Goal: Transaction & Acquisition: Download file/media

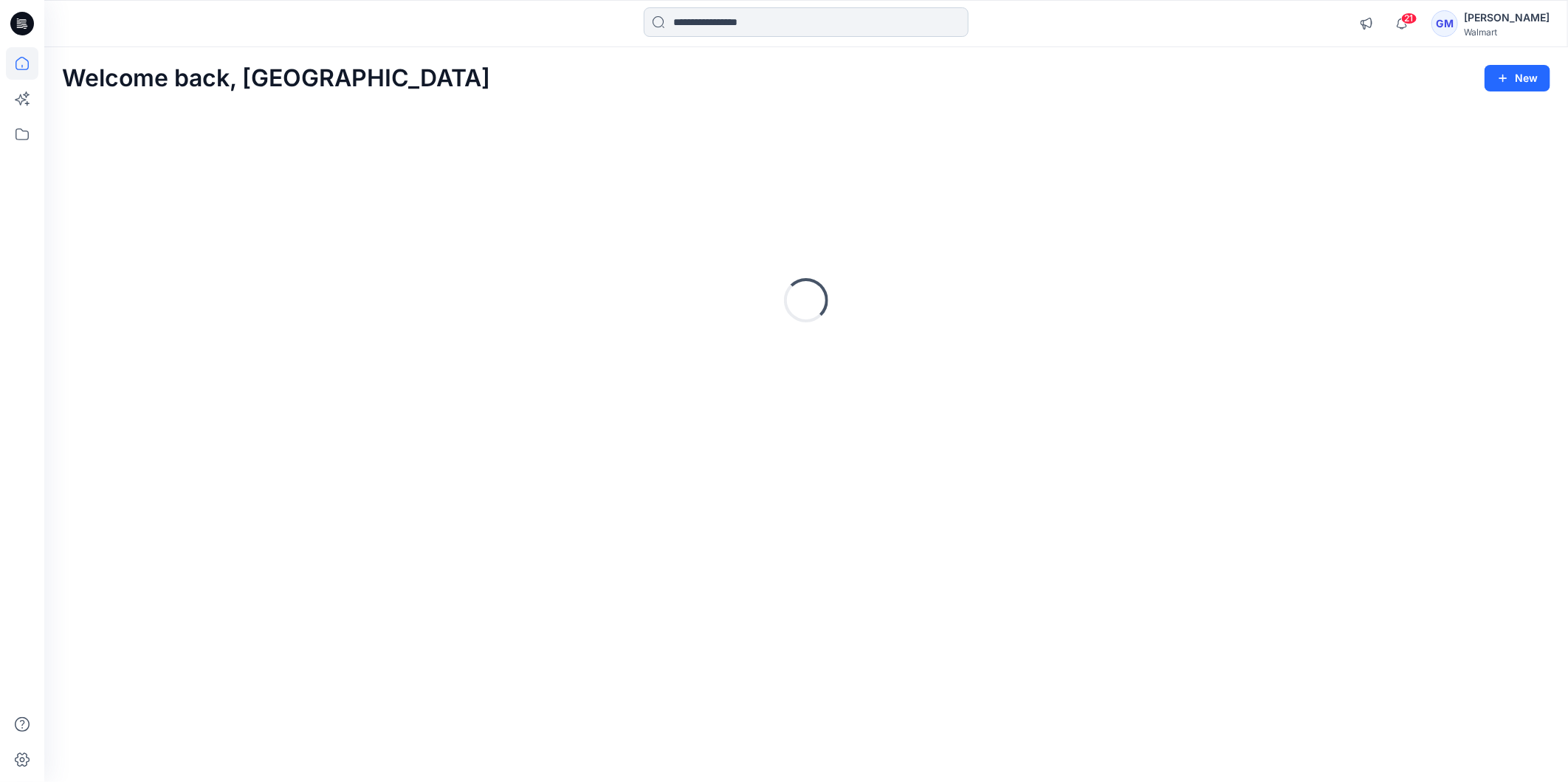
click at [721, 26] on input at bounding box center [806, 22] width 325 height 30
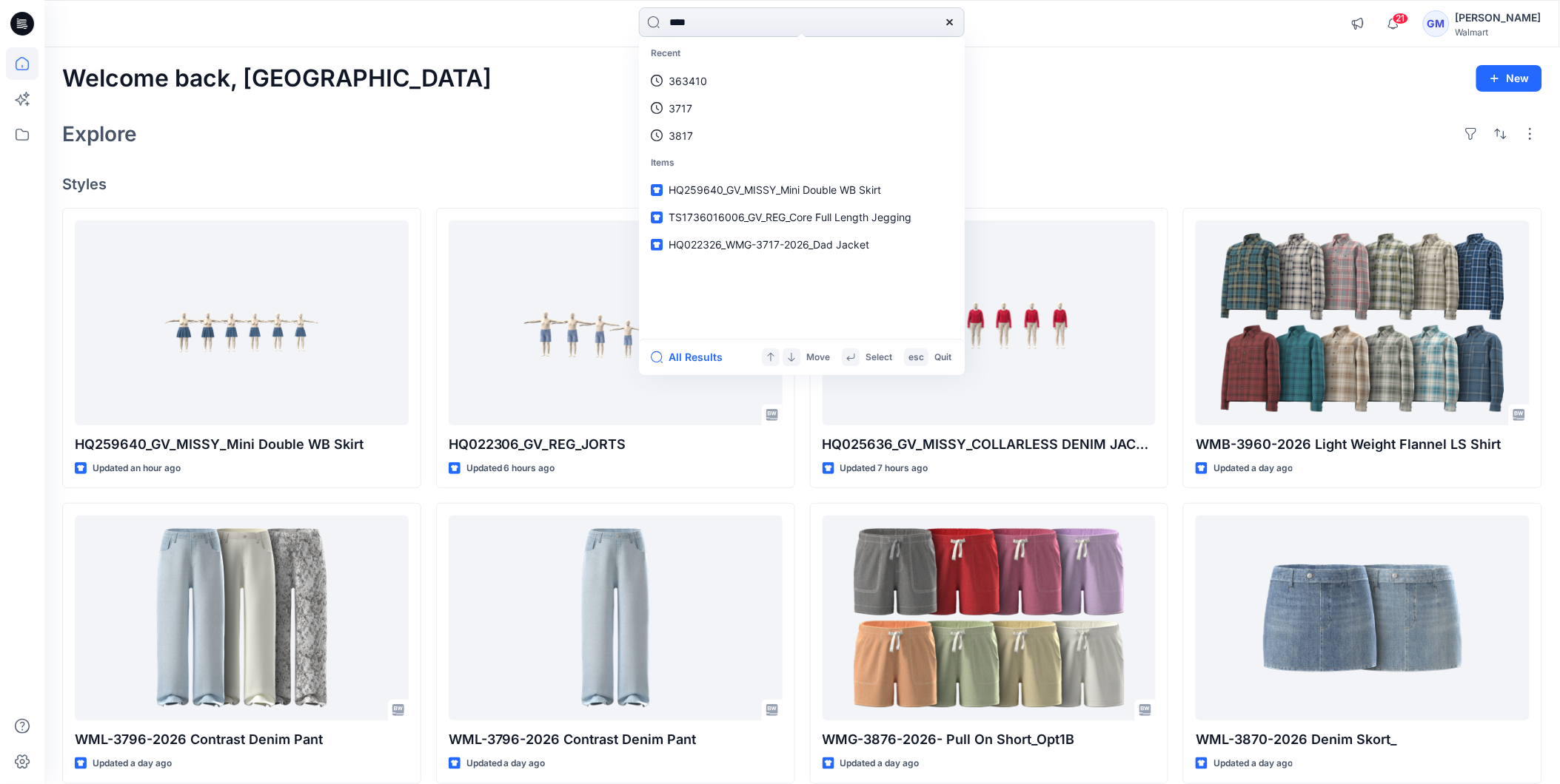
type input "****"
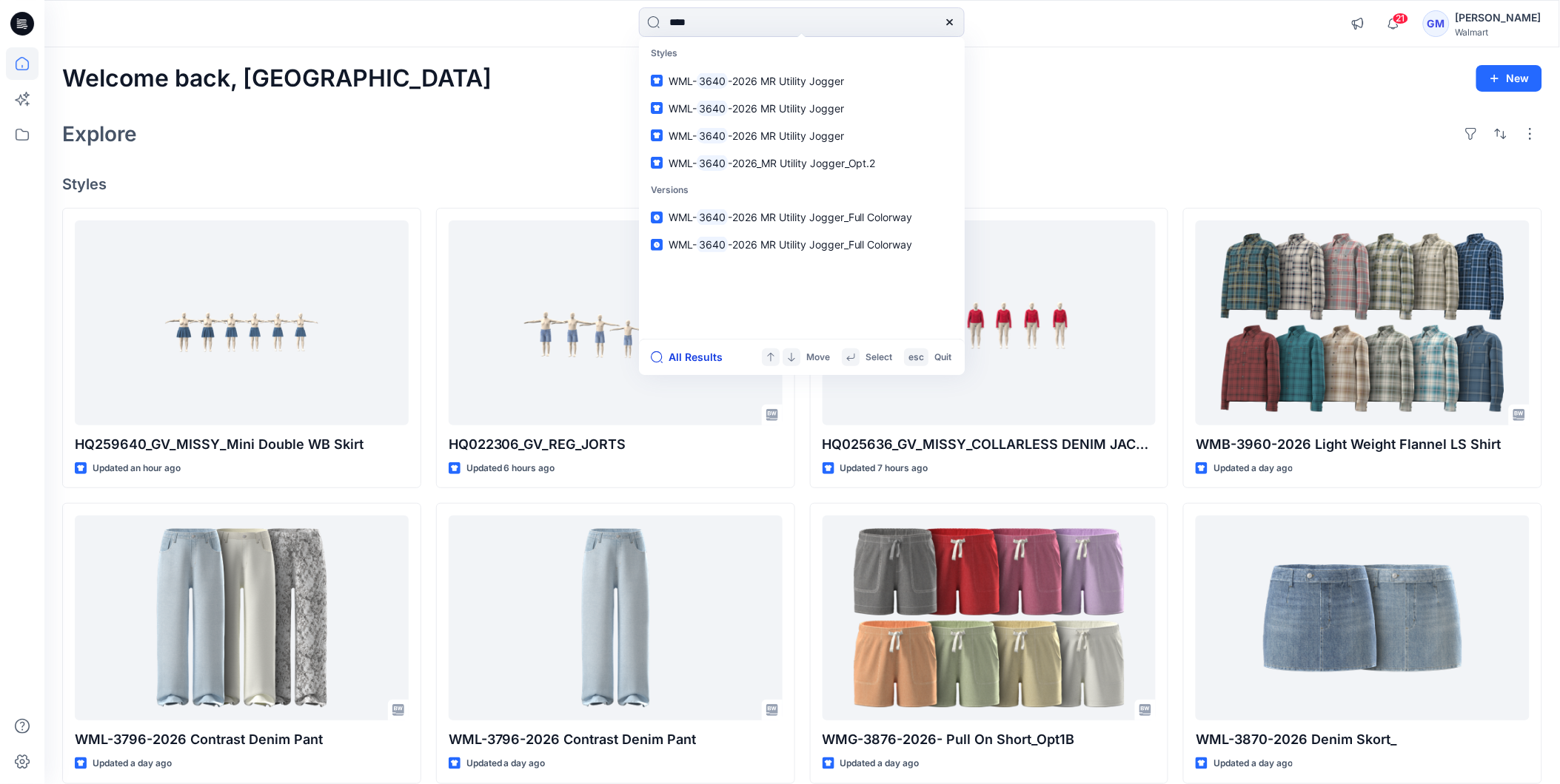
click at [692, 354] on button "All Results" at bounding box center [691, 357] width 82 height 18
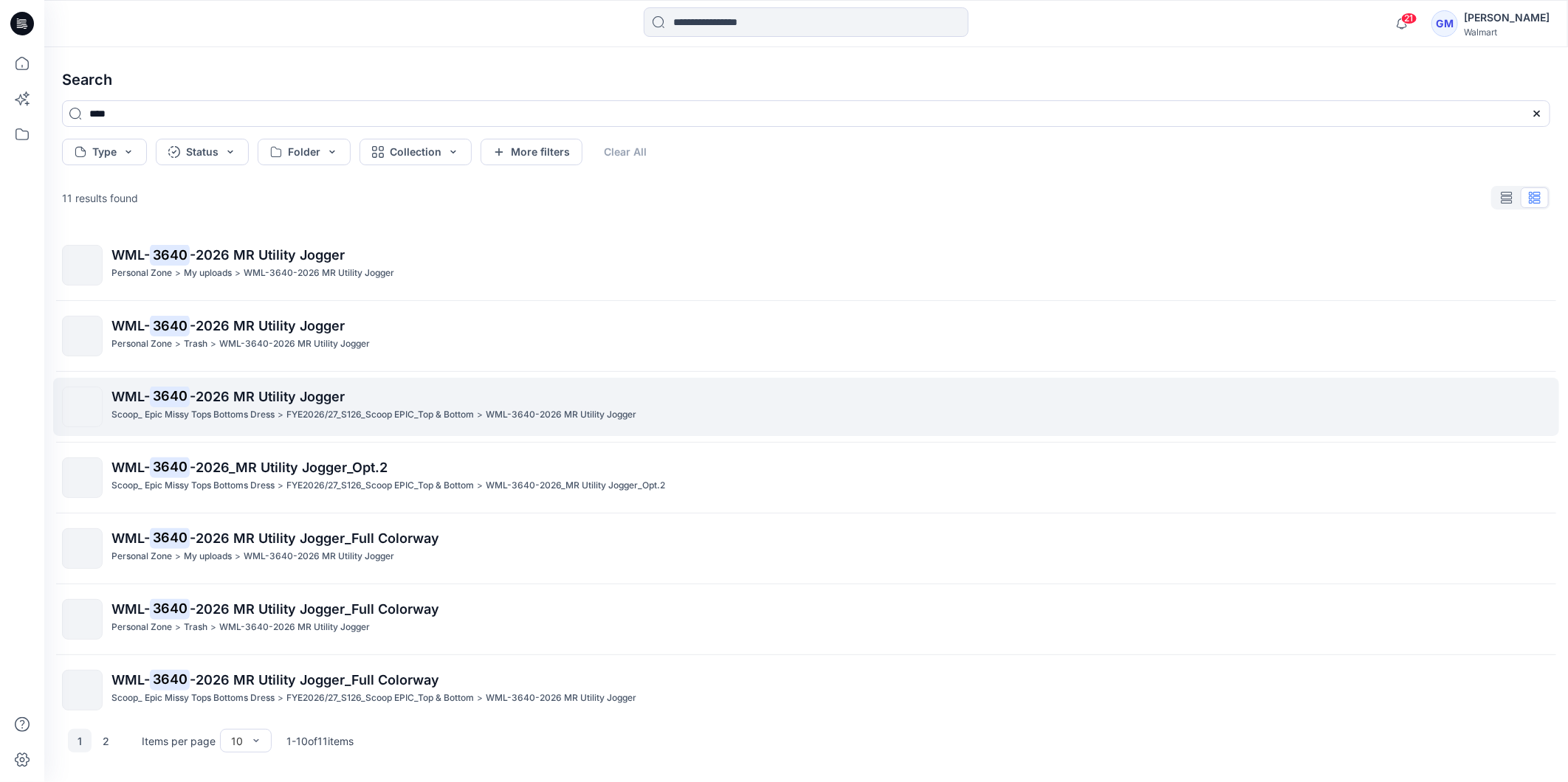
click at [332, 395] on span "-2026 MR Utility Jogger" at bounding box center [267, 397] width 155 height 16
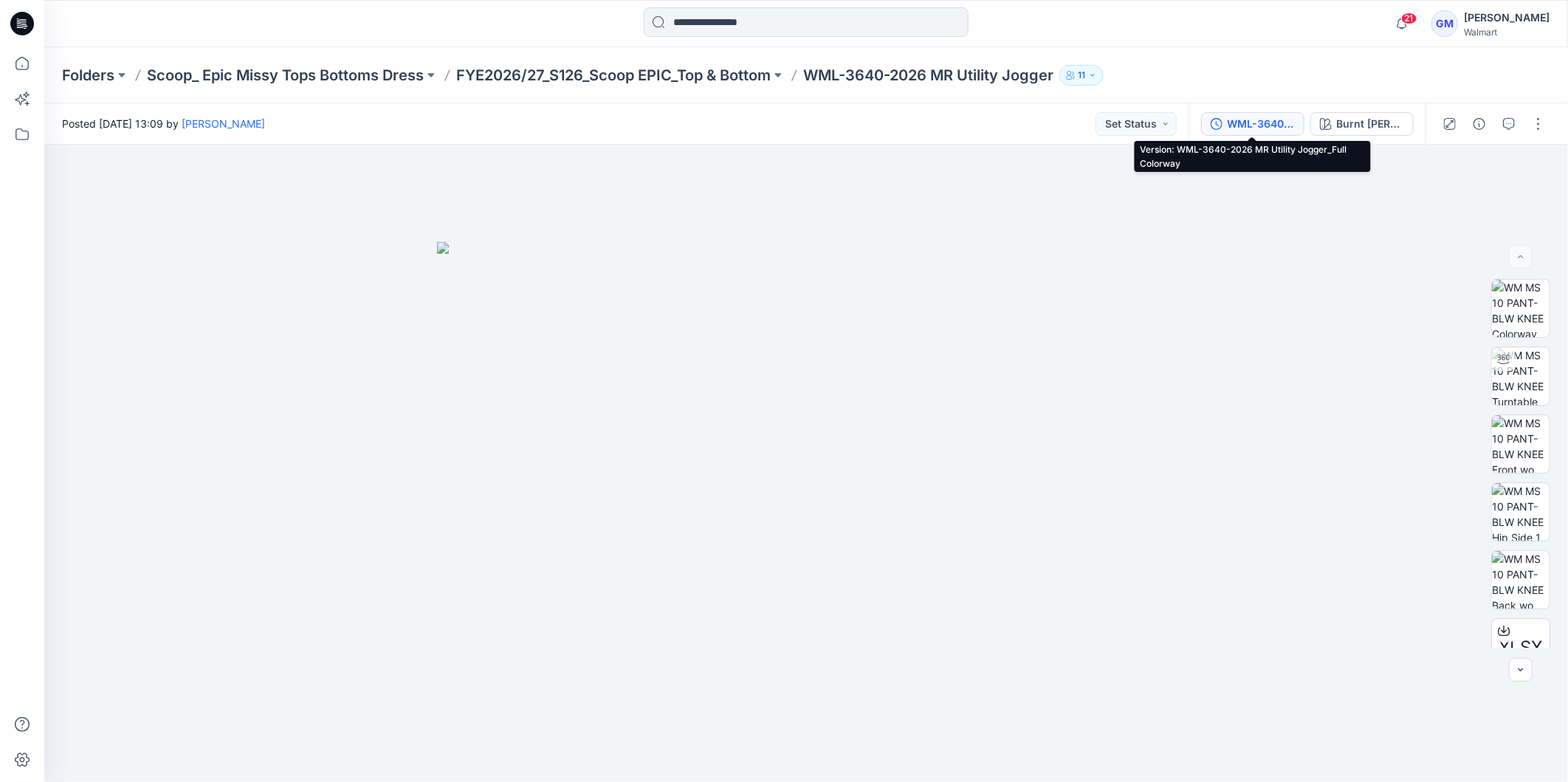
click at [1253, 114] on button "WML-3640-2026 MR Utility Jogger_Full Colorway" at bounding box center [1253, 123] width 103 height 24
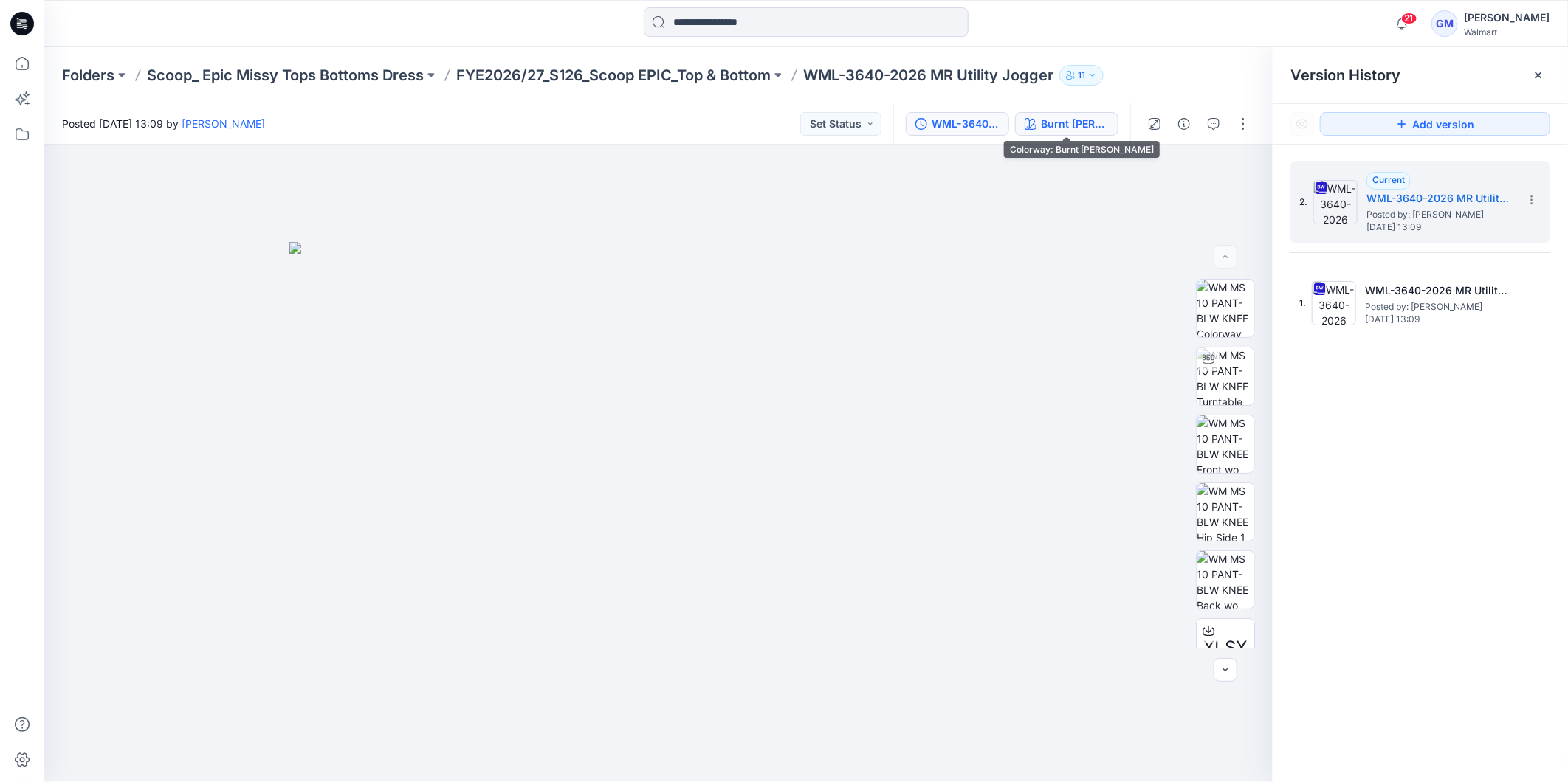
click at [1080, 124] on div "Burnt Rosemary" at bounding box center [1075, 123] width 68 height 17
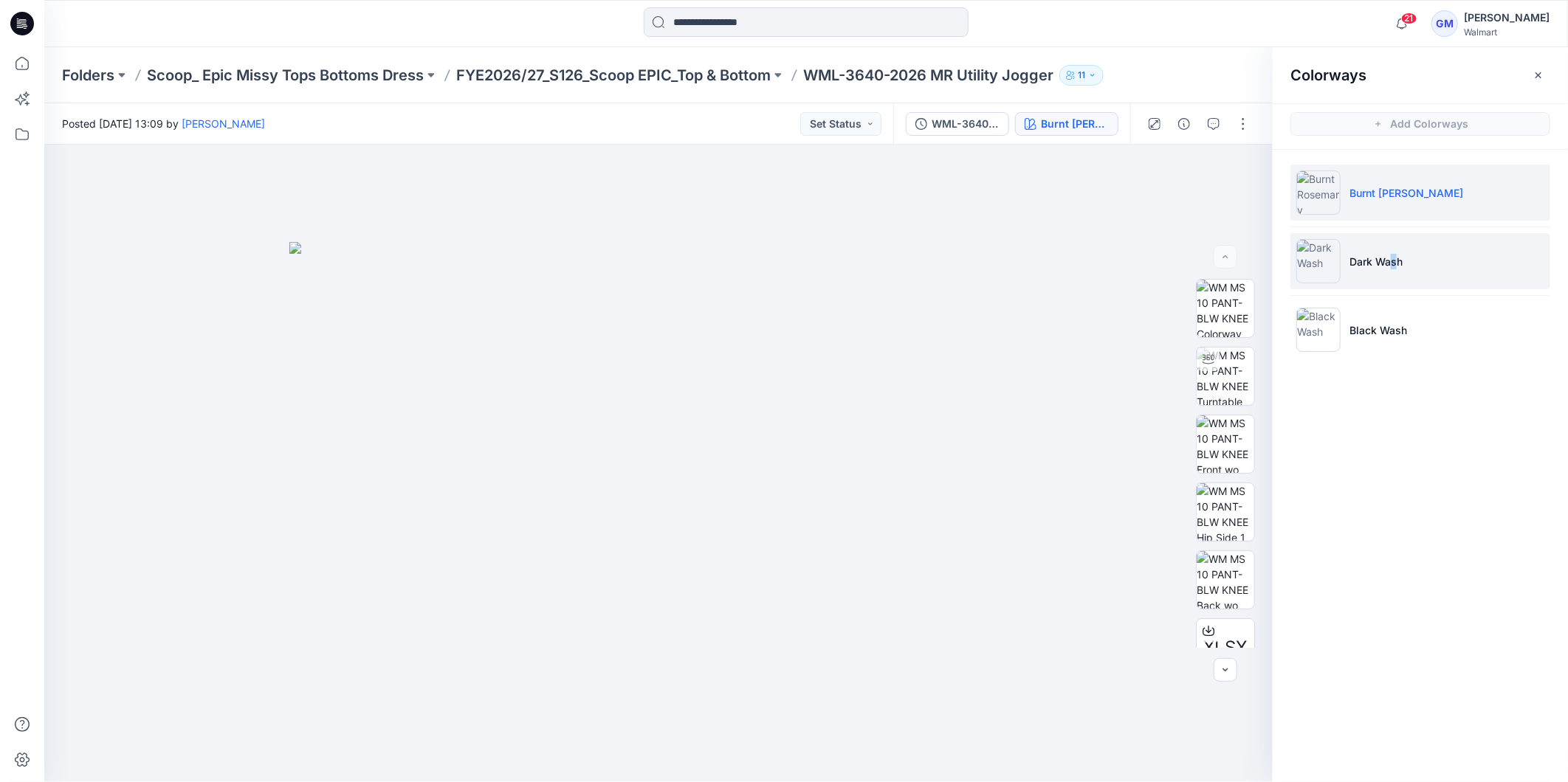
click at [1394, 251] on li "Dark Wash" at bounding box center [1420, 261] width 260 height 56
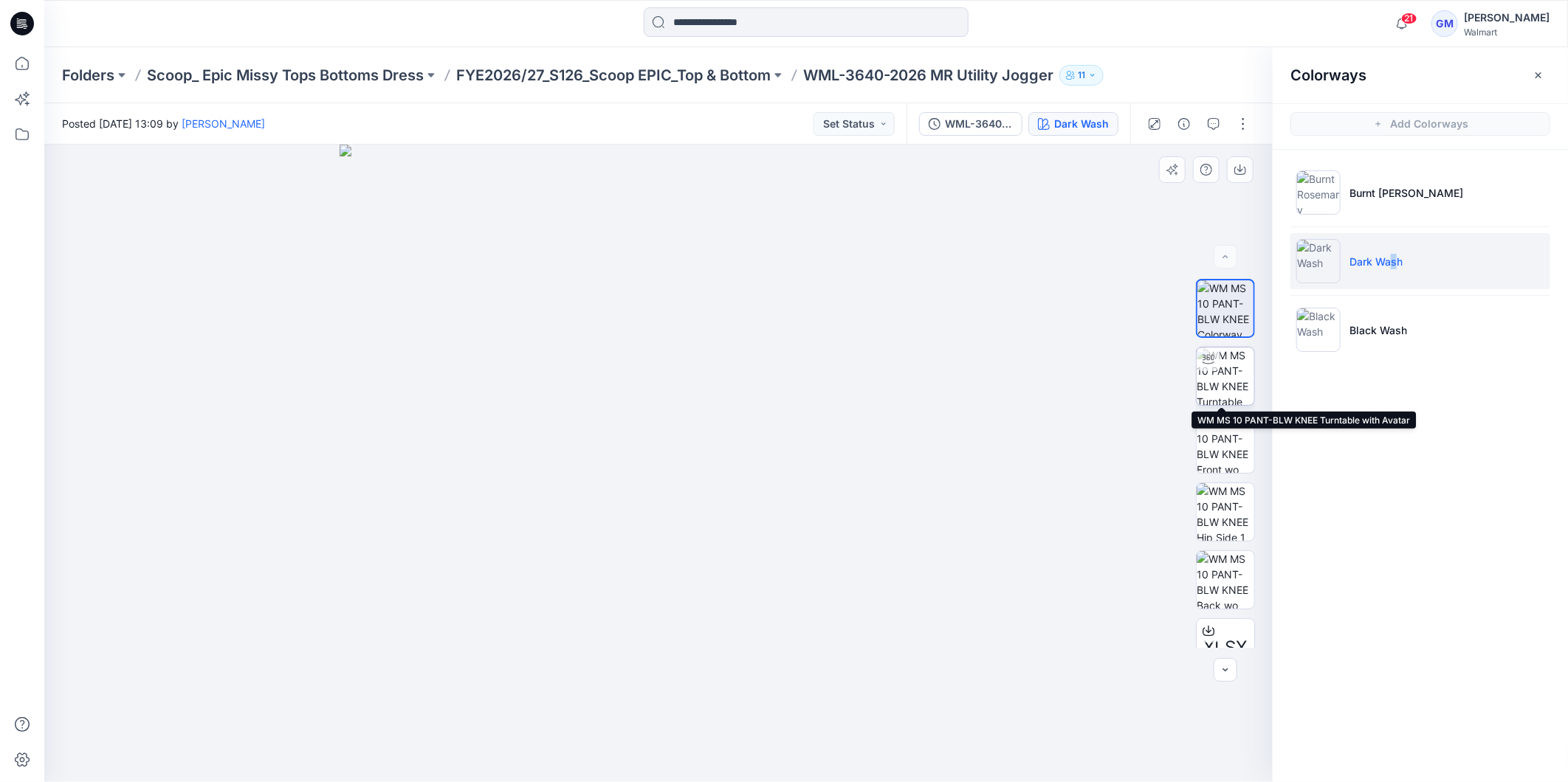
click at [1233, 377] on img at bounding box center [1225, 377] width 58 height 58
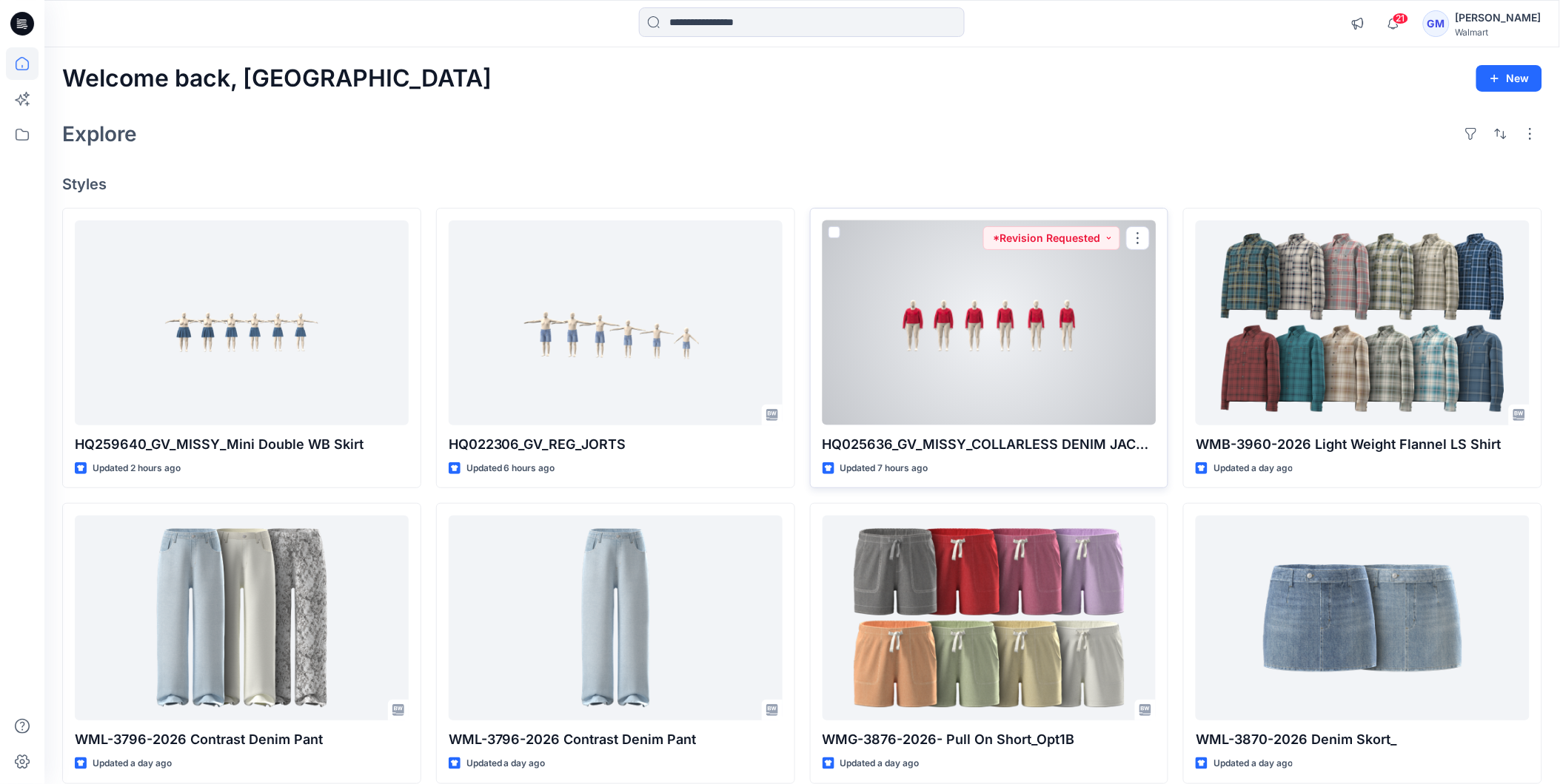
scroll to position [328, 0]
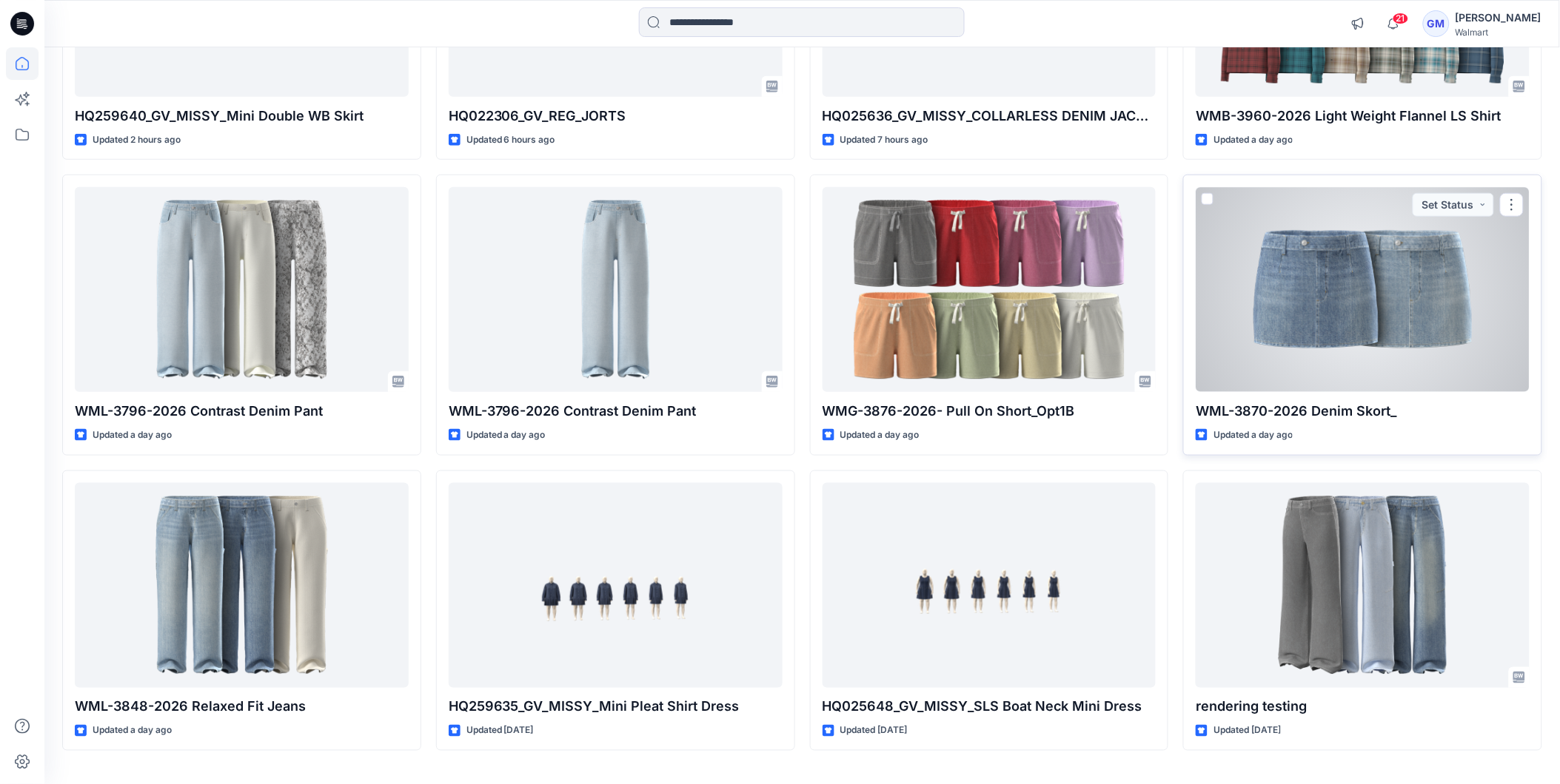
click at [1328, 285] on div at bounding box center [1362, 289] width 334 height 205
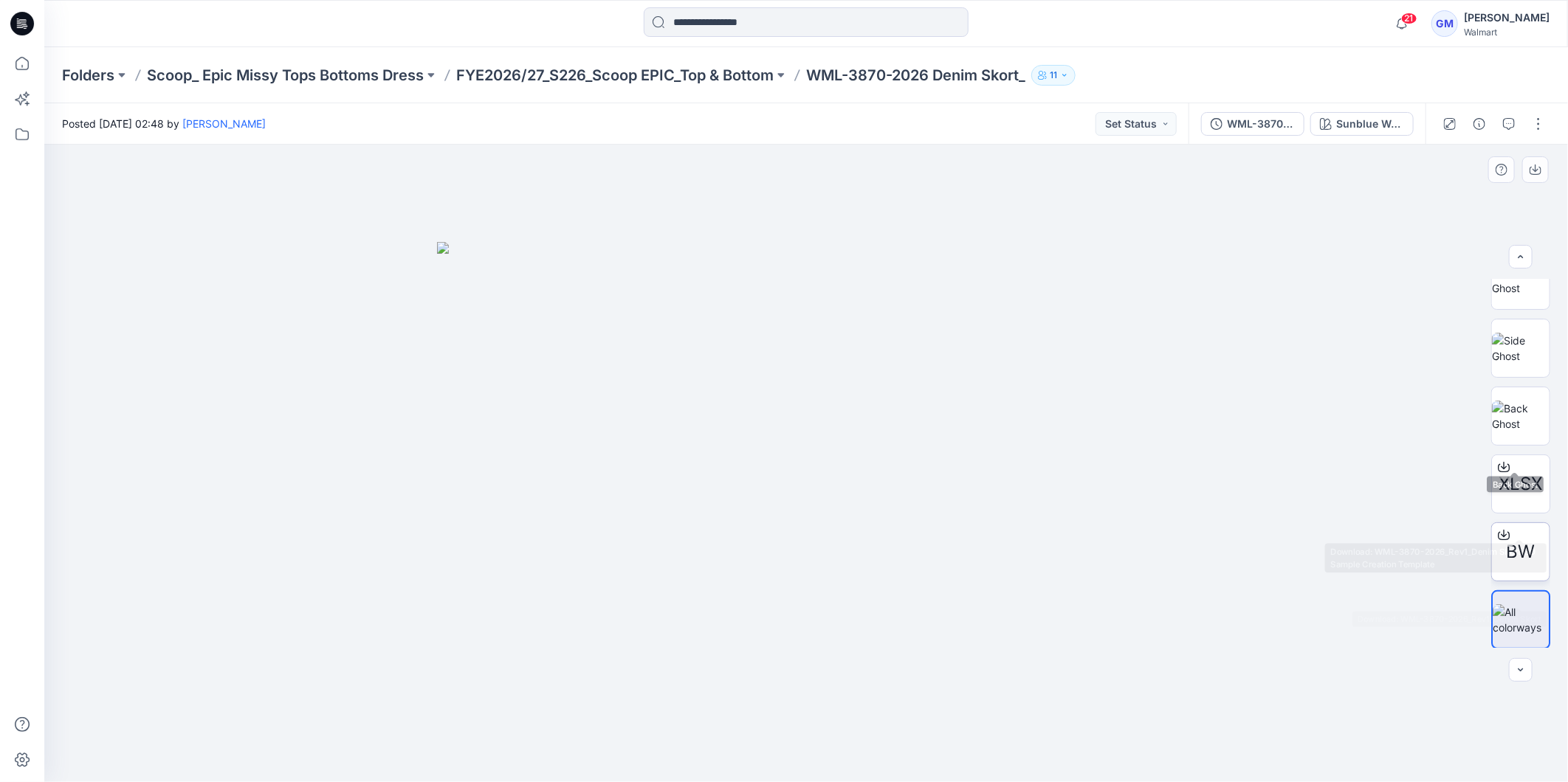
scroll to position [166, 0]
click at [1526, 544] on span "BW" at bounding box center [1521, 551] width 29 height 26
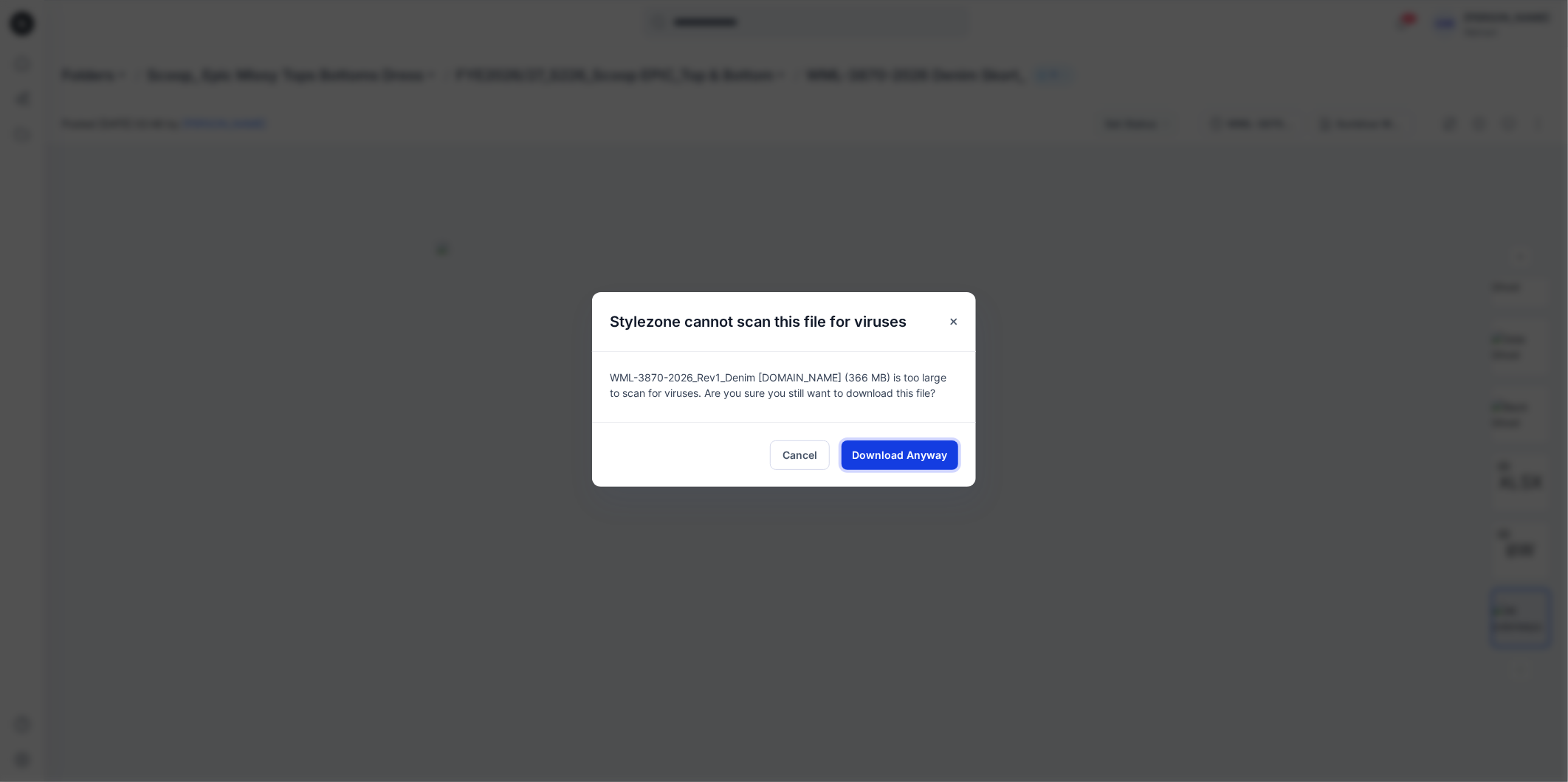
click at [930, 454] on span "Download Anyway" at bounding box center [901, 455] width 95 height 16
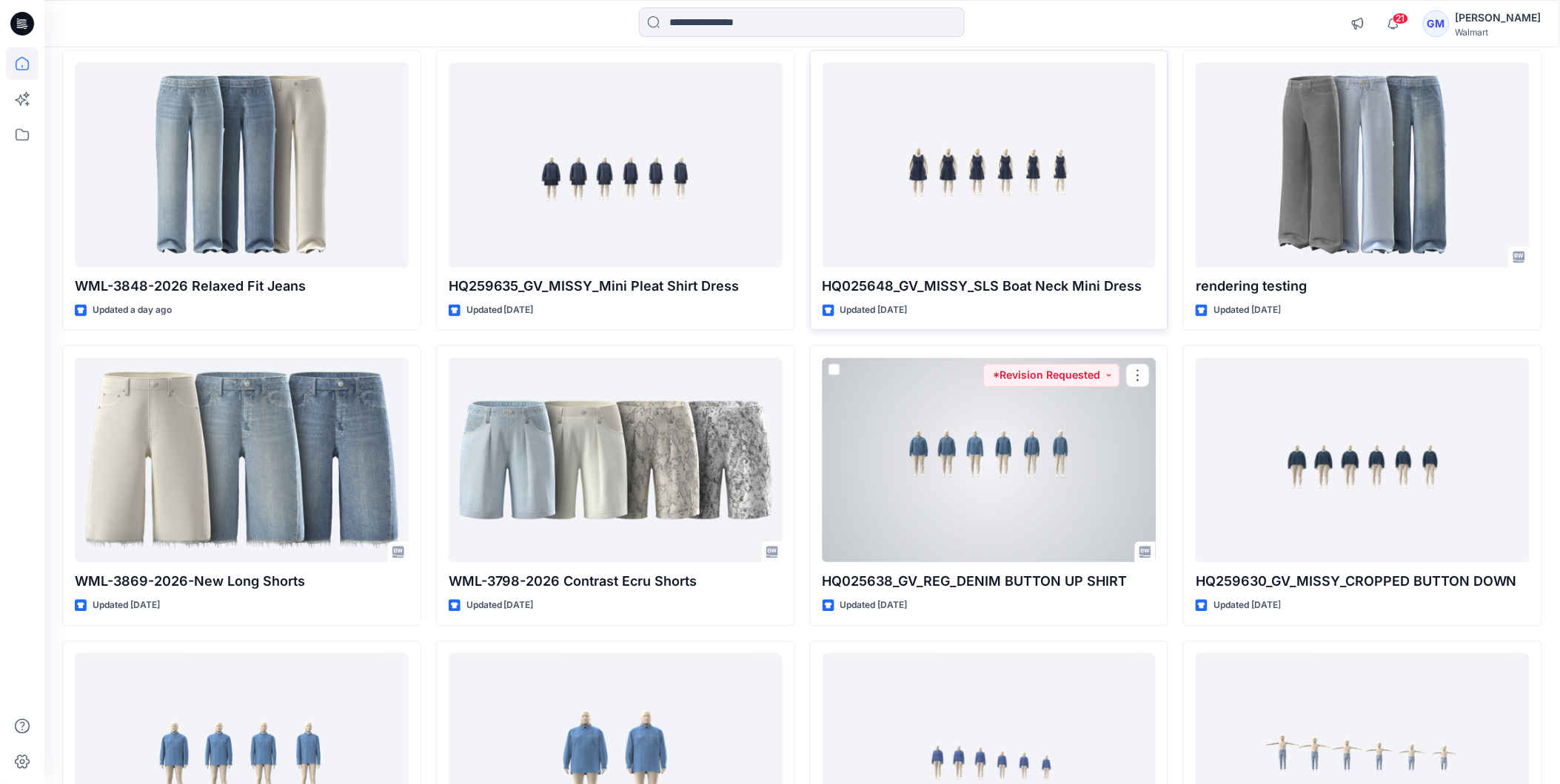
scroll to position [778, 0]
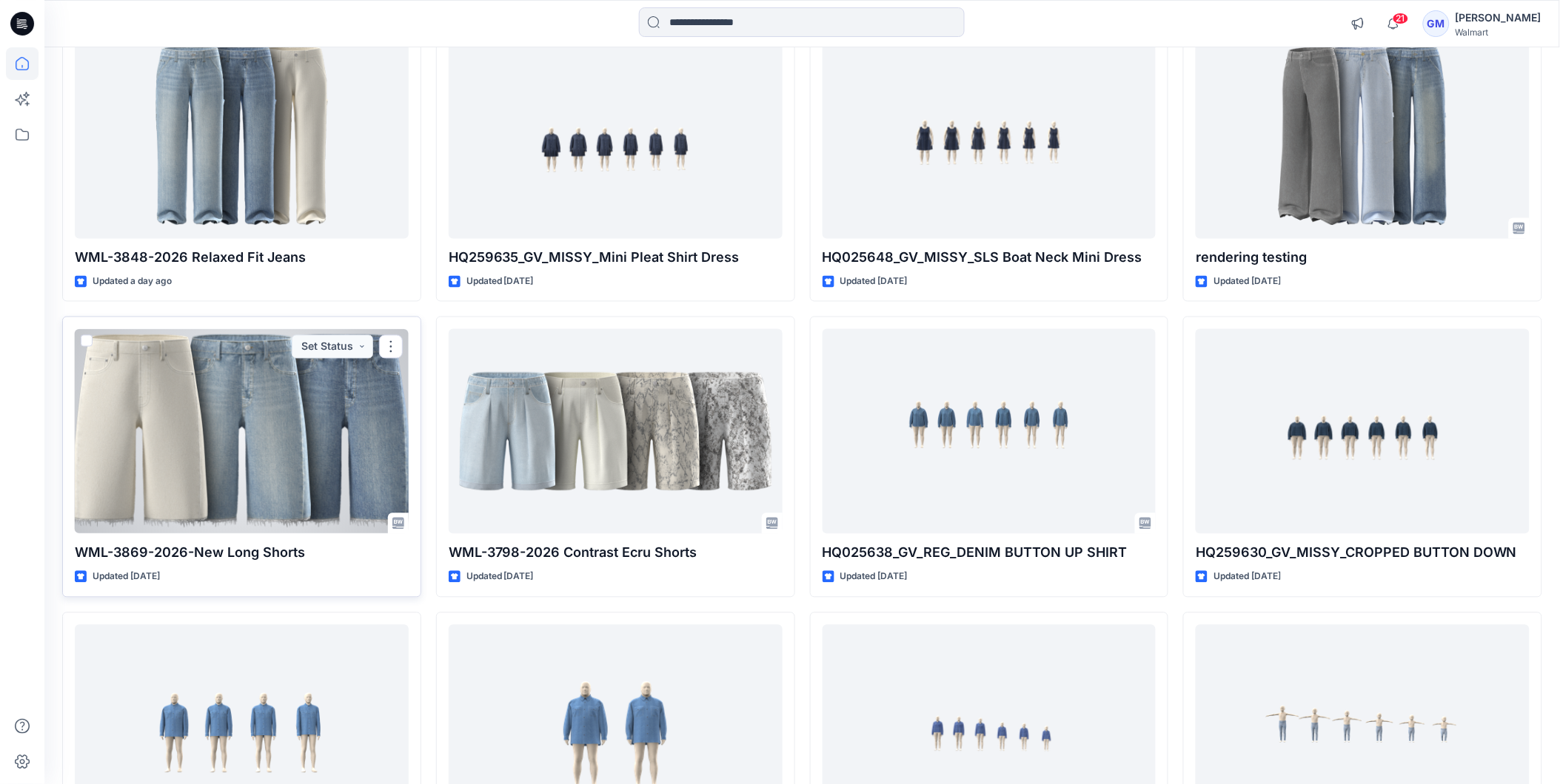
click at [337, 418] on div at bounding box center [242, 431] width 334 height 205
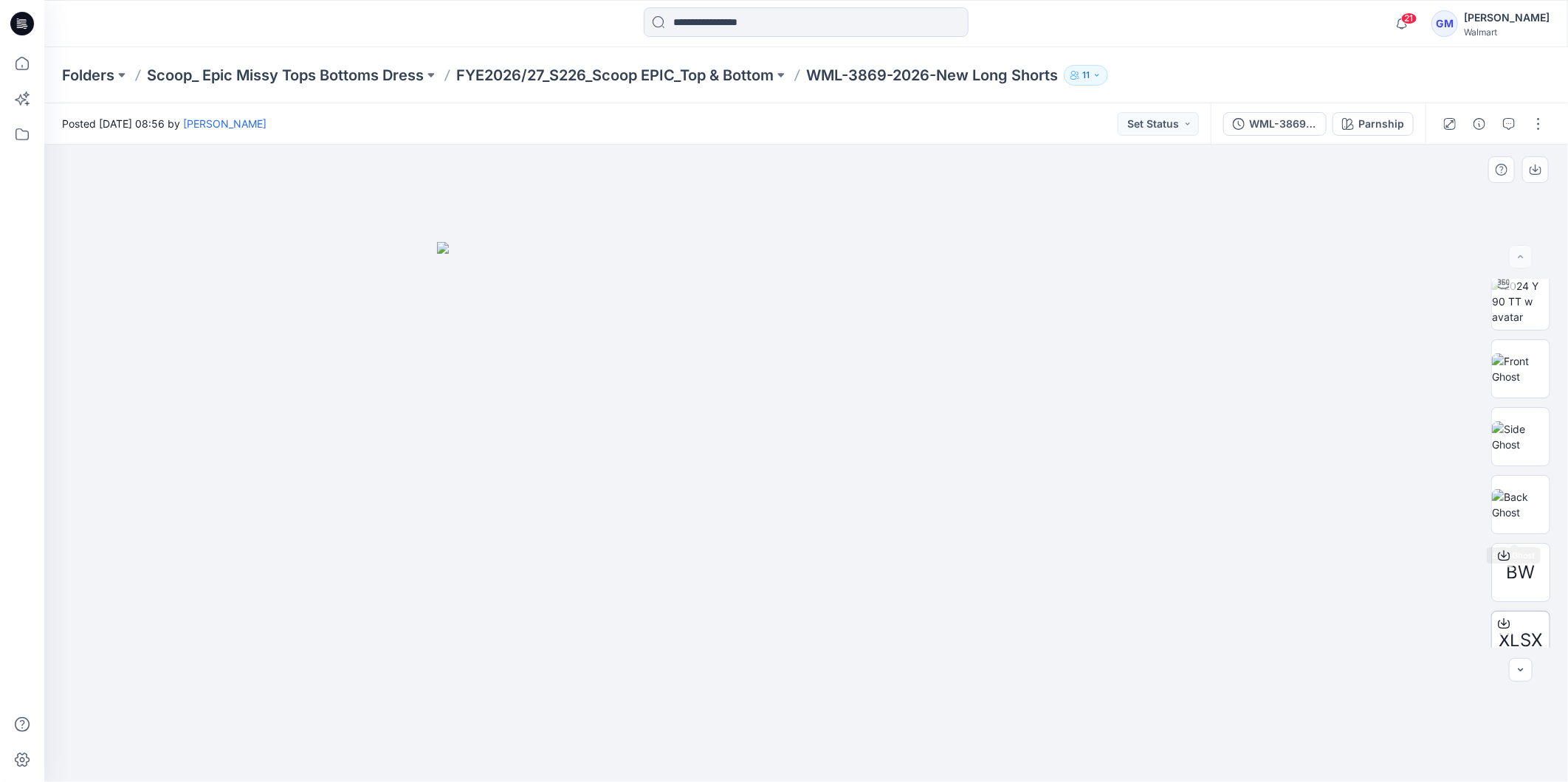
scroll to position [166, 0]
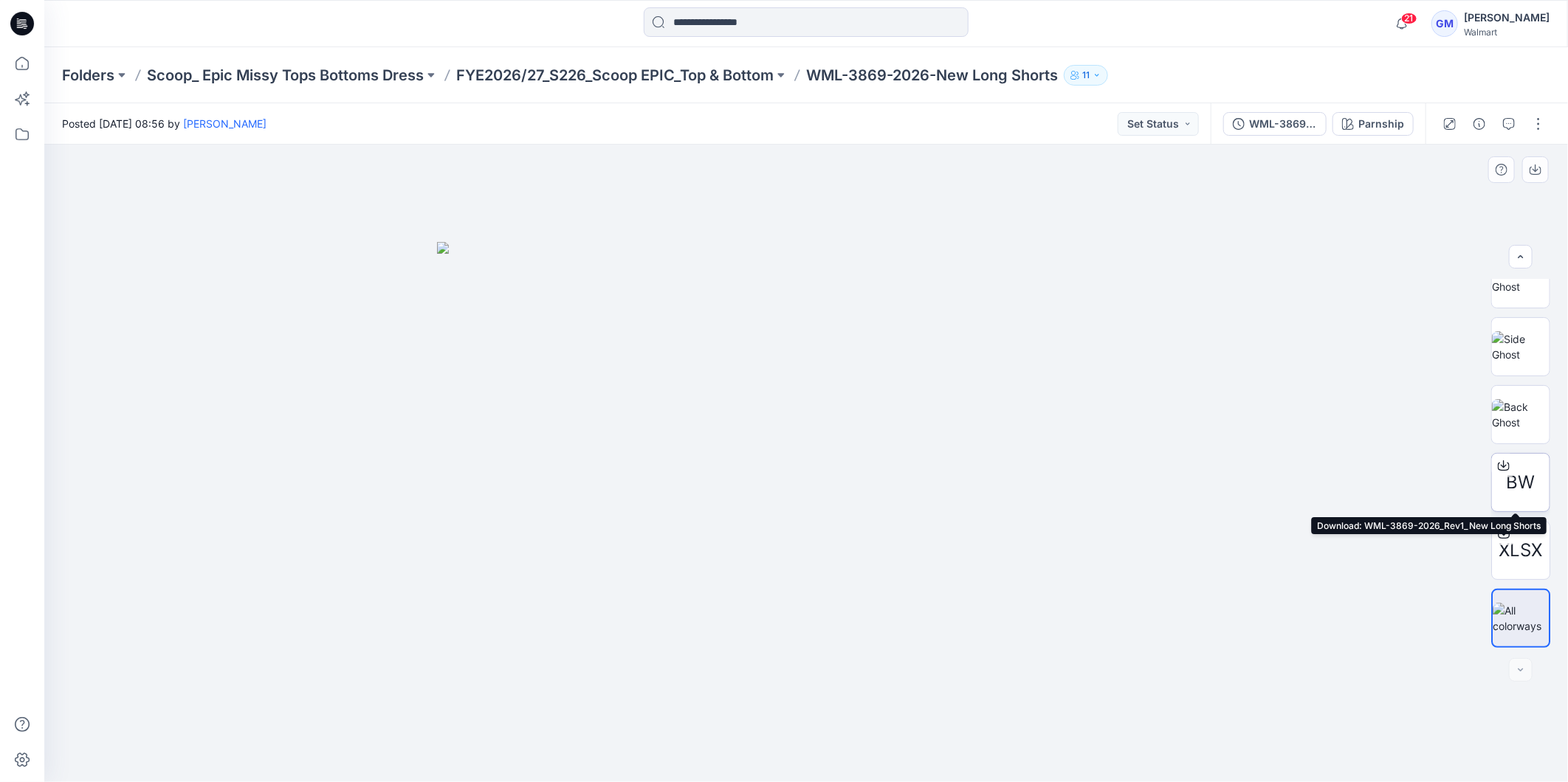
click at [1522, 482] on span "BW" at bounding box center [1521, 483] width 29 height 26
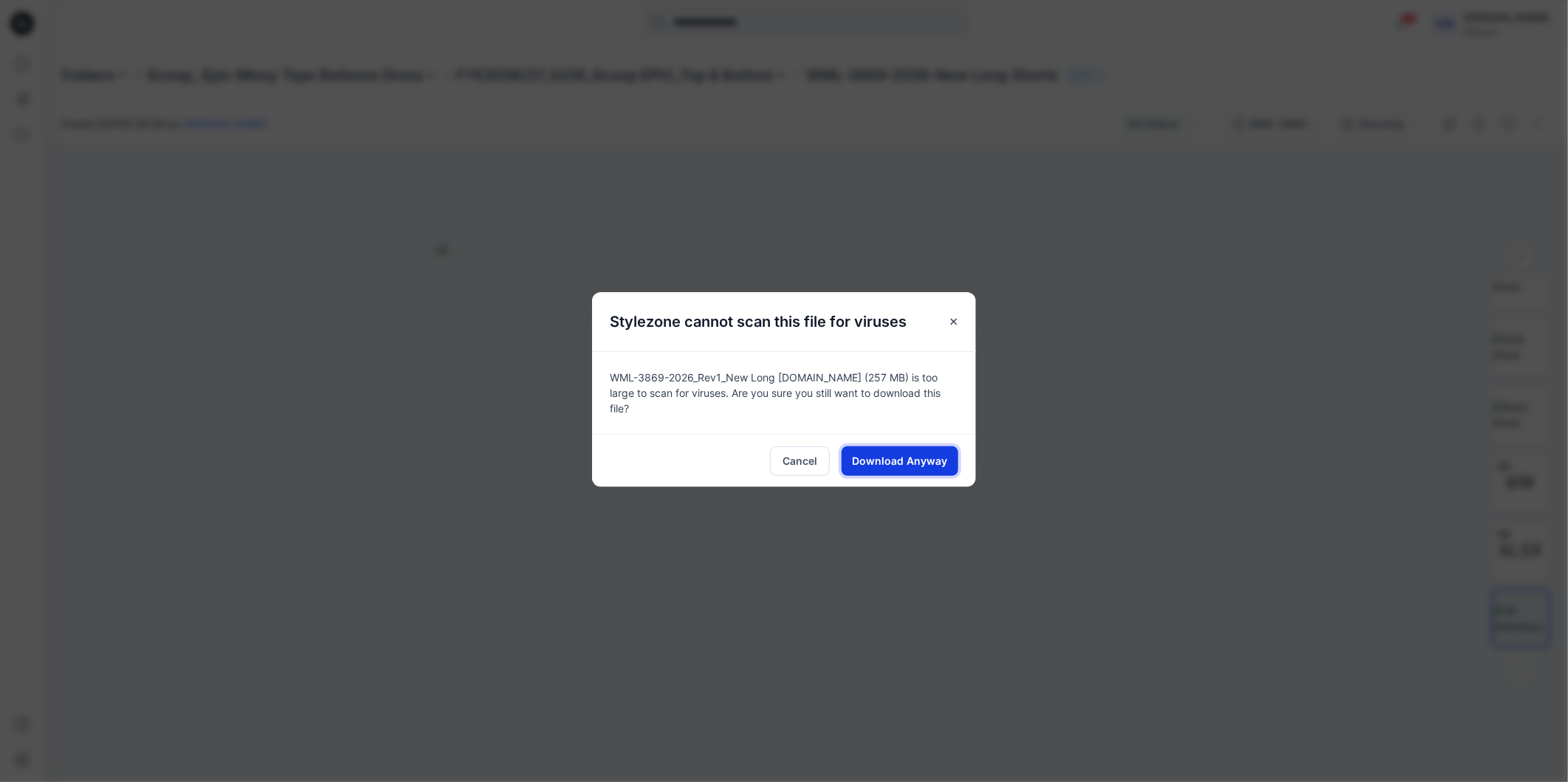
click at [917, 455] on span "Download Anyway" at bounding box center [901, 461] width 95 height 16
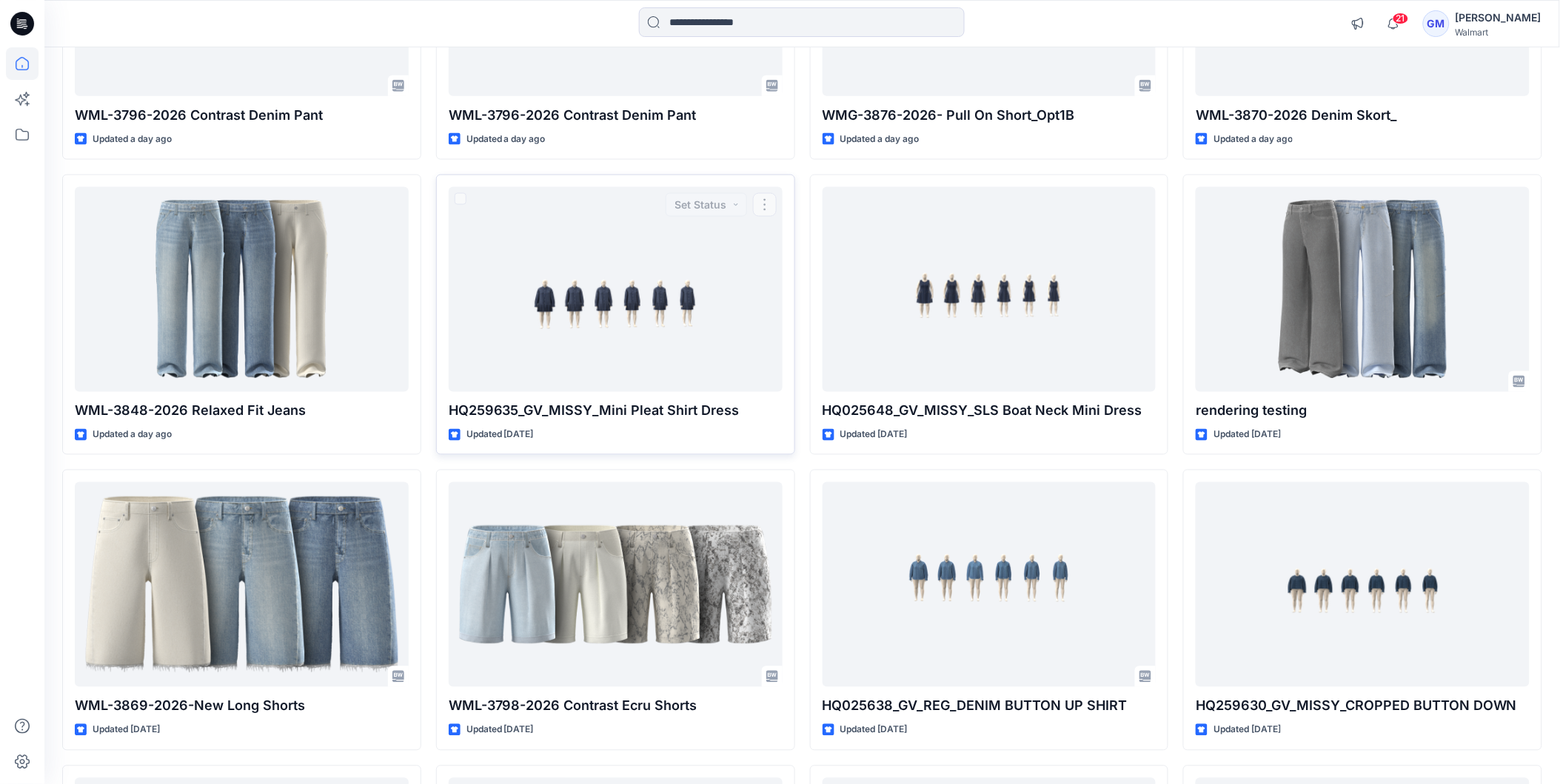
scroll to position [596, 0]
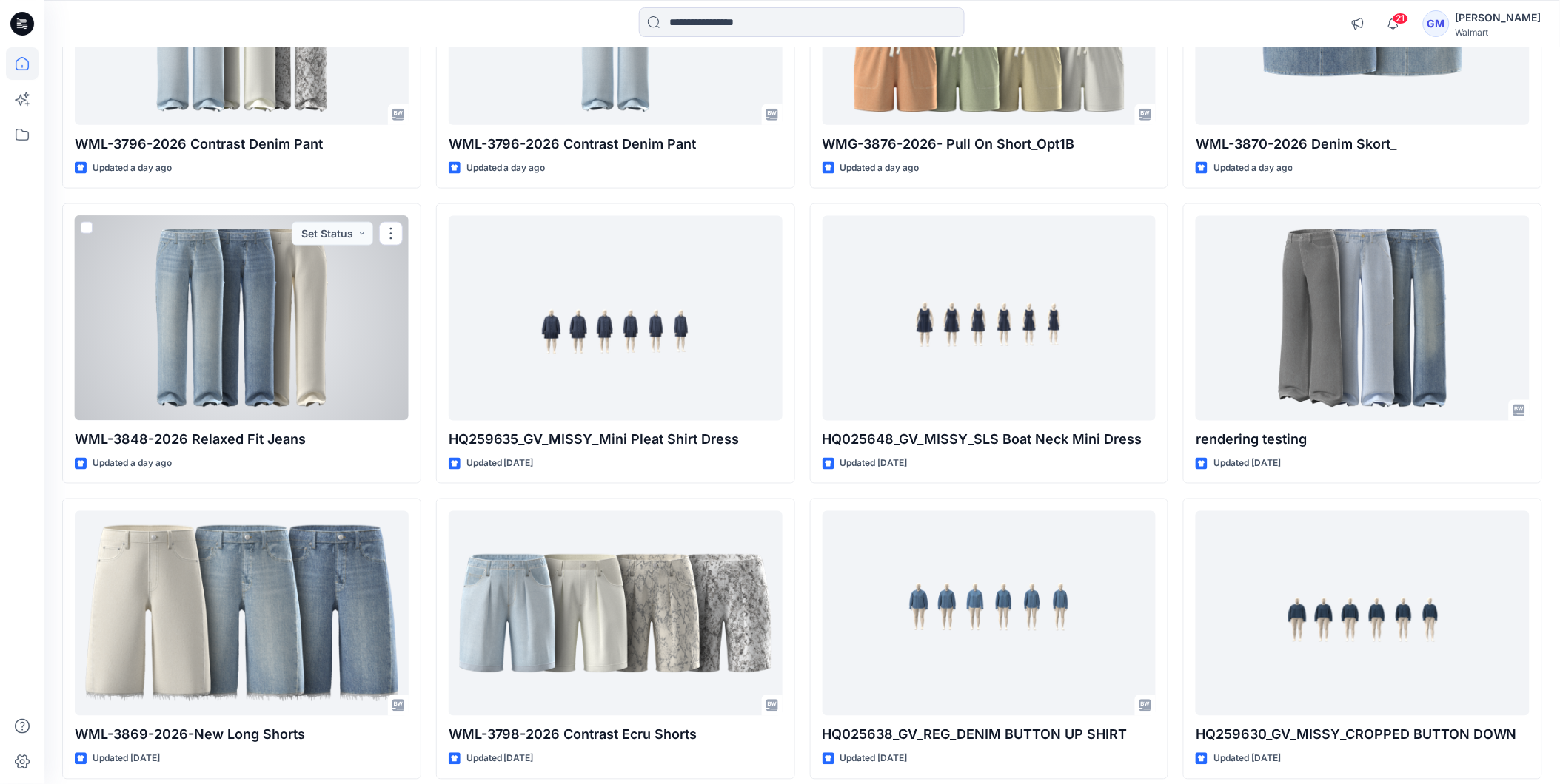
click at [256, 284] on div at bounding box center [242, 318] width 334 height 205
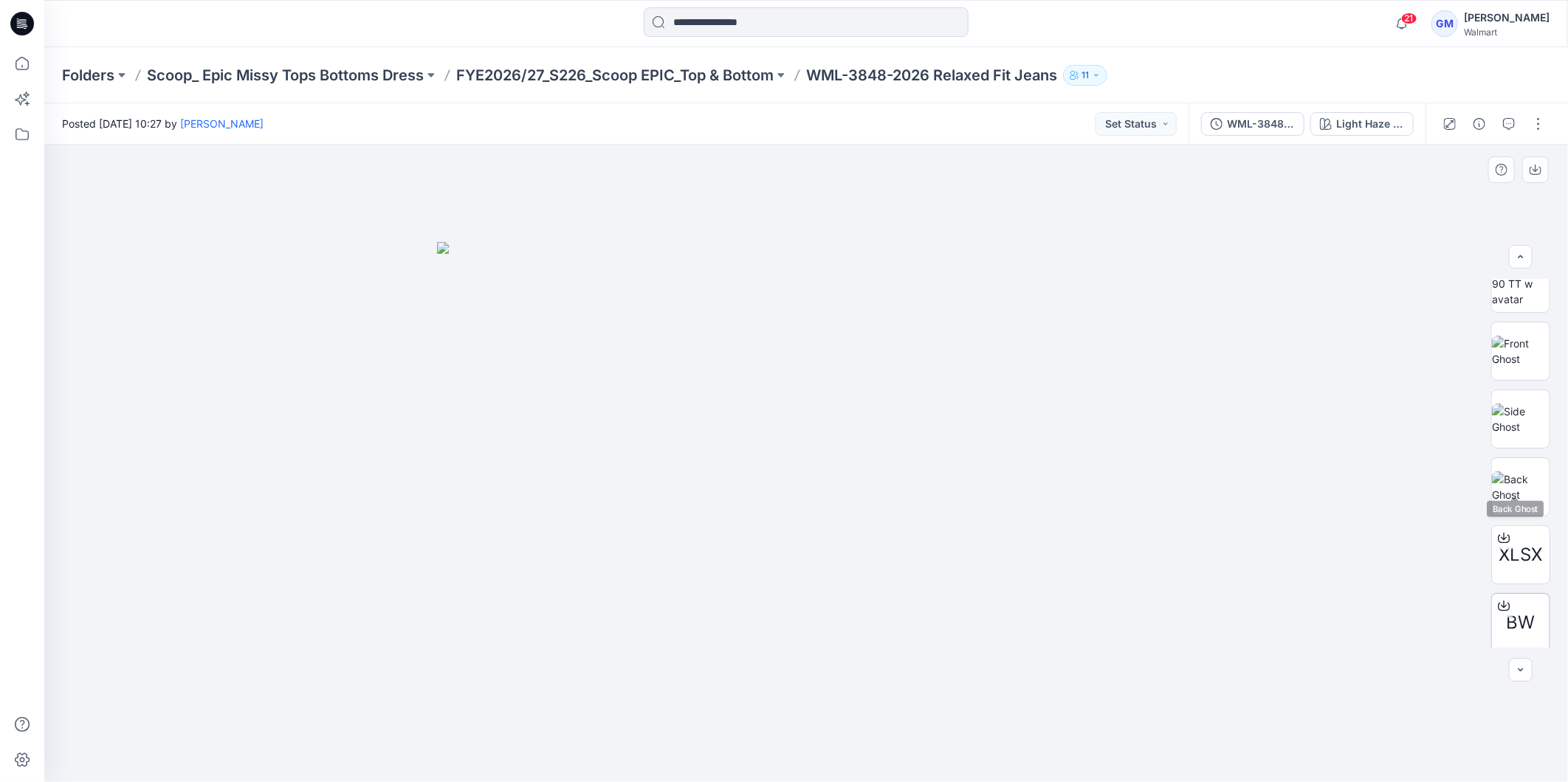
scroll to position [164, 0]
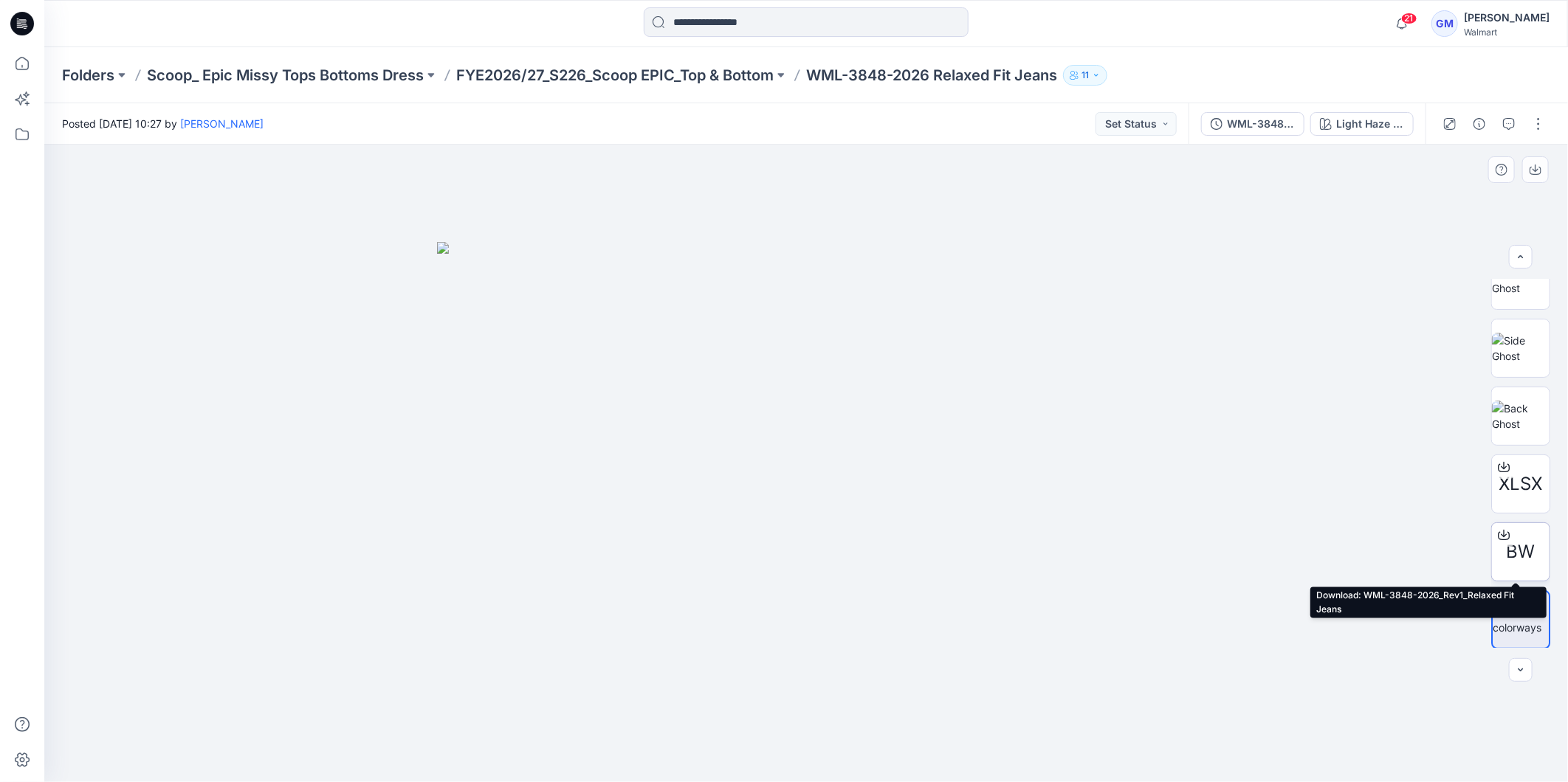
click at [1515, 545] on span "BW" at bounding box center [1521, 552] width 29 height 26
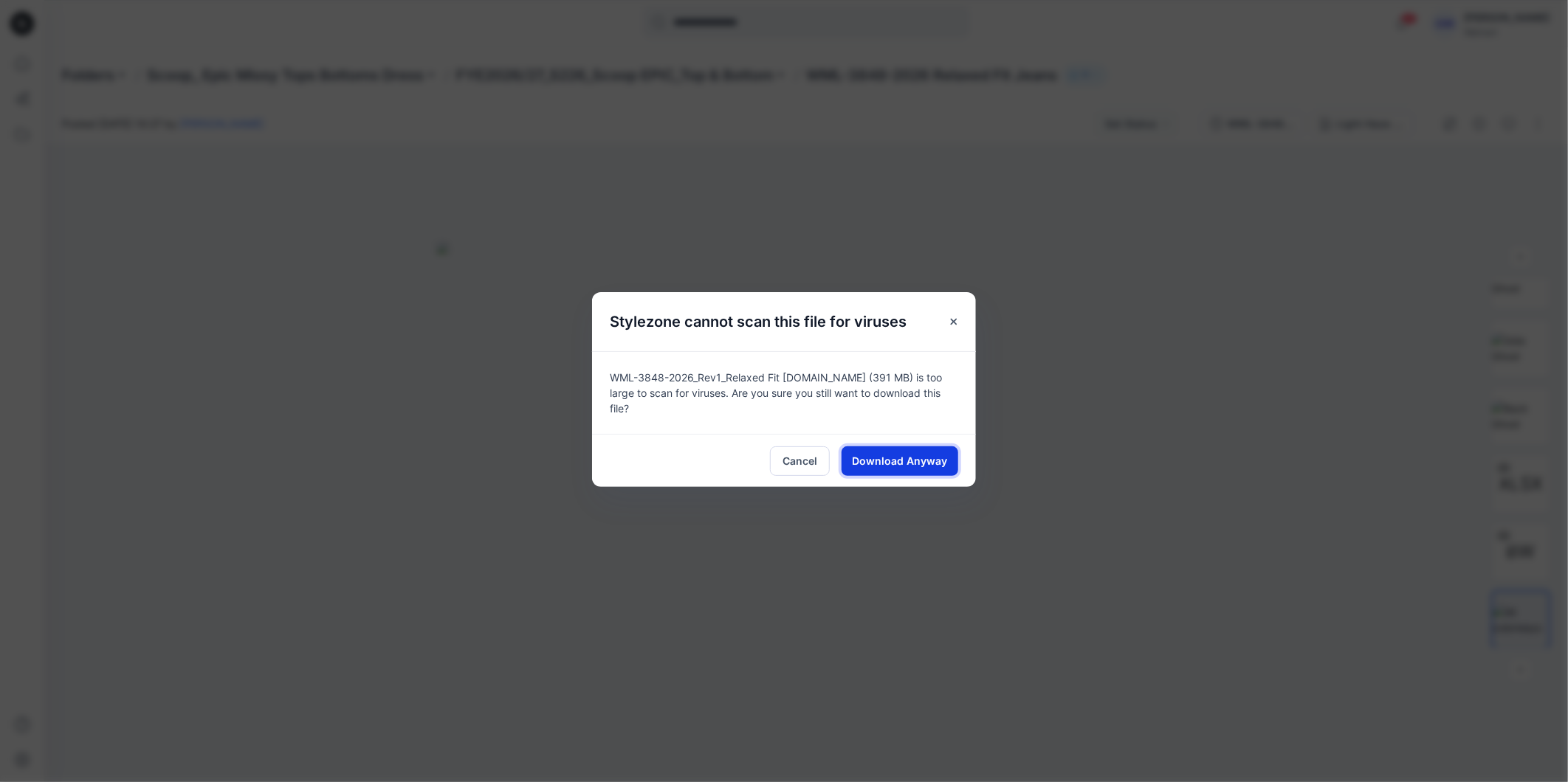
click at [896, 454] on span "Download Anyway" at bounding box center [901, 461] width 95 height 16
